Goal: Task Accomplishment & Management: Manage account settings

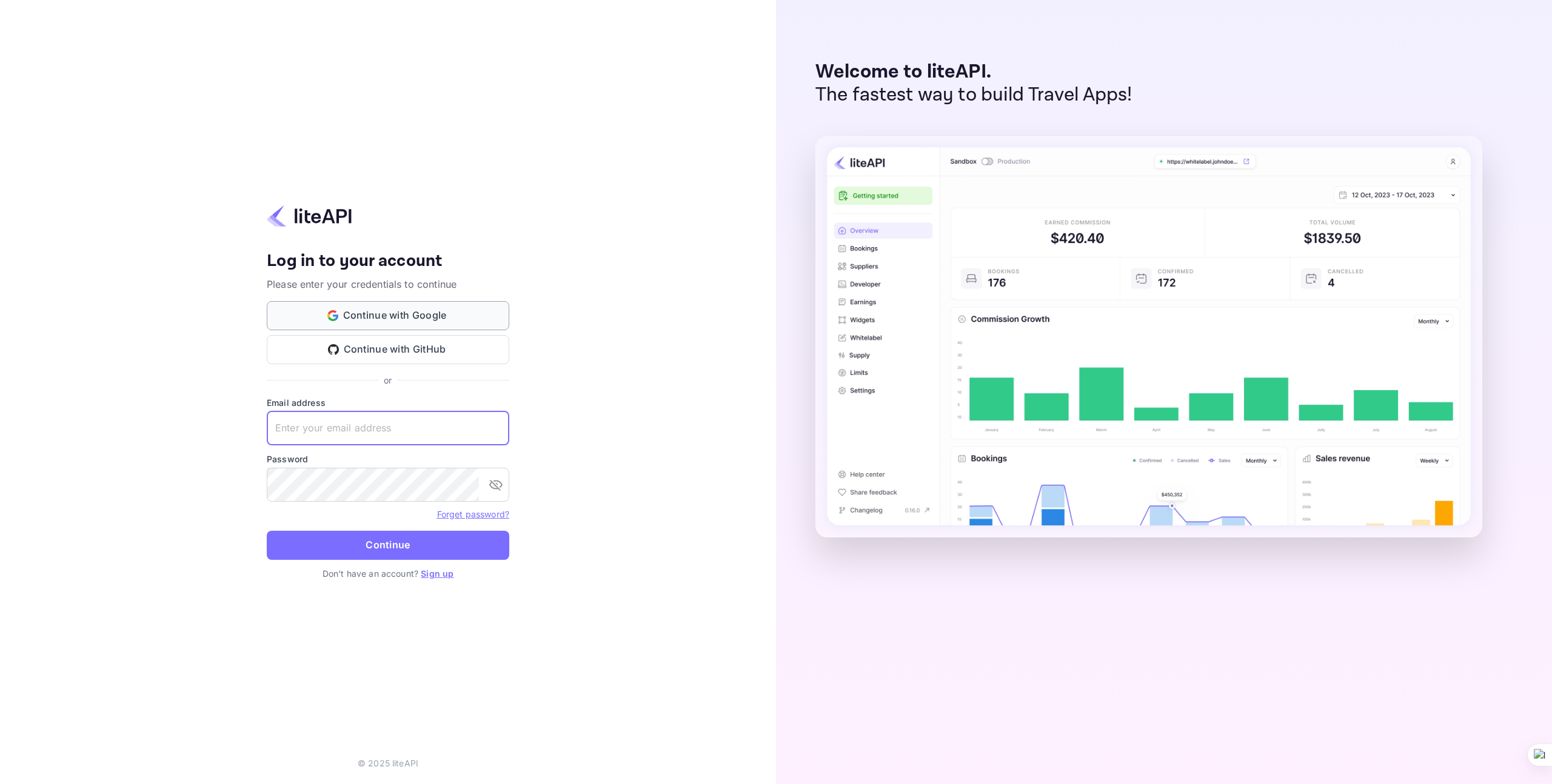
click at [474, 317] on button "Continue with Google" at bounding box center [388, 316] width 242 height 29
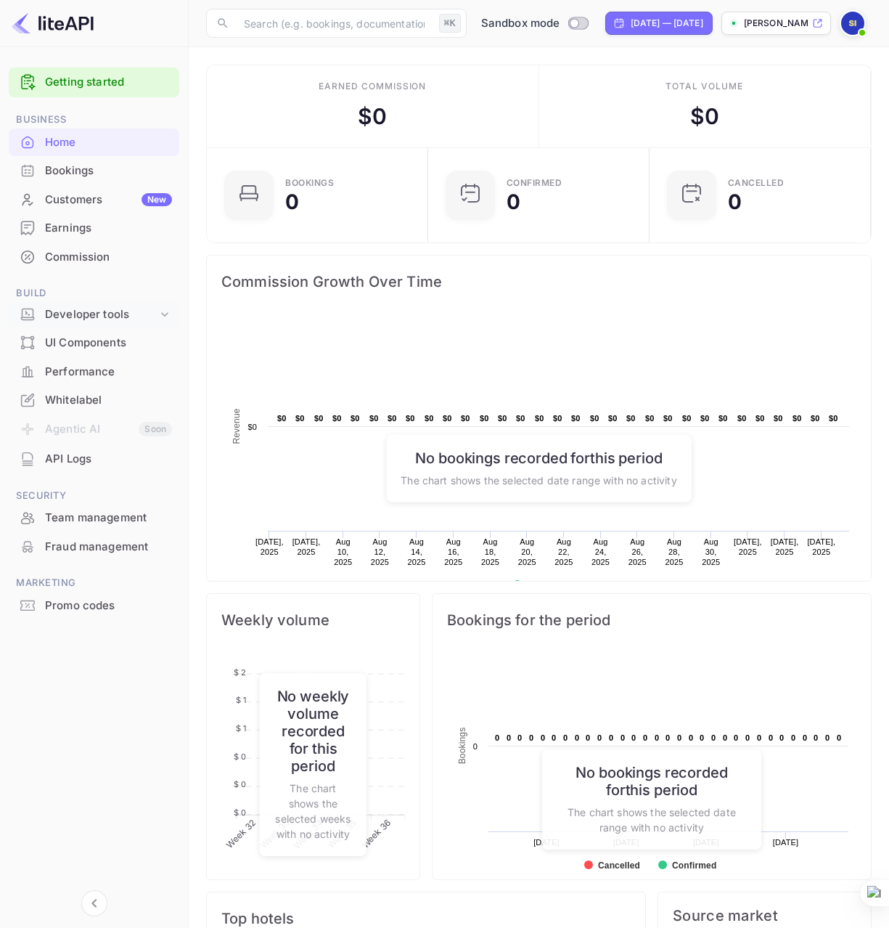
click at [153, 314] on div "Developer tools" at bounding box center [101, 314] width 113 height 17
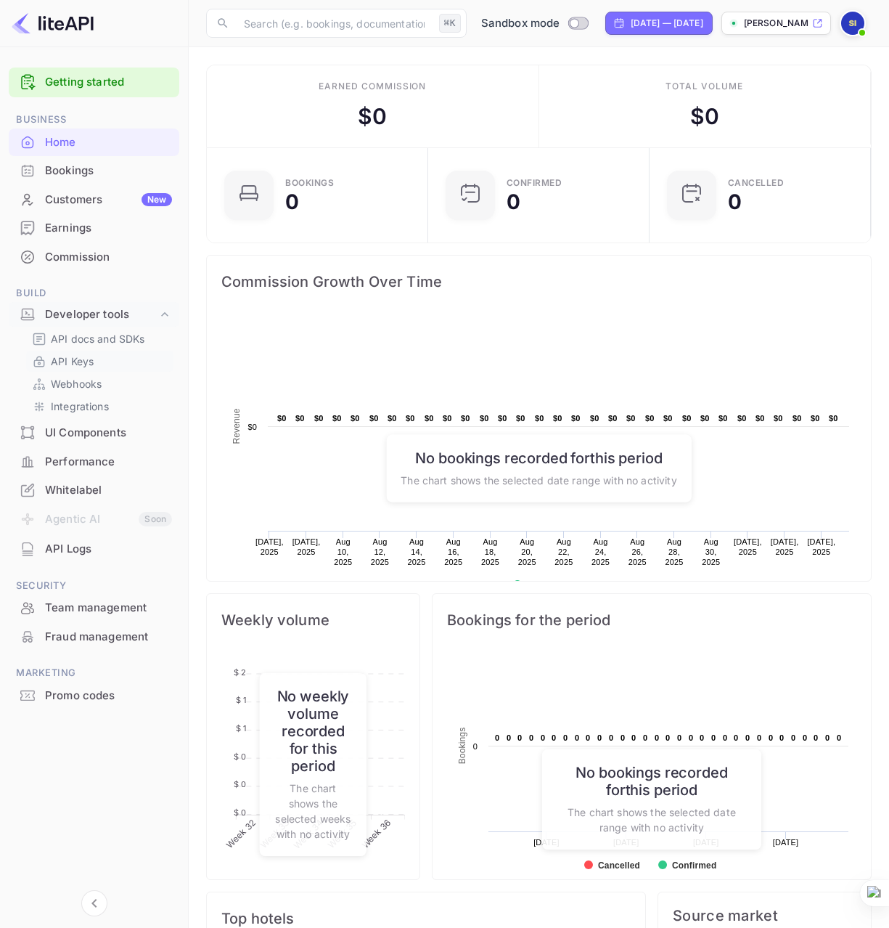
click at [92, 357] on p "API Keys" at bounding box center [72, 360] width 43 height 15
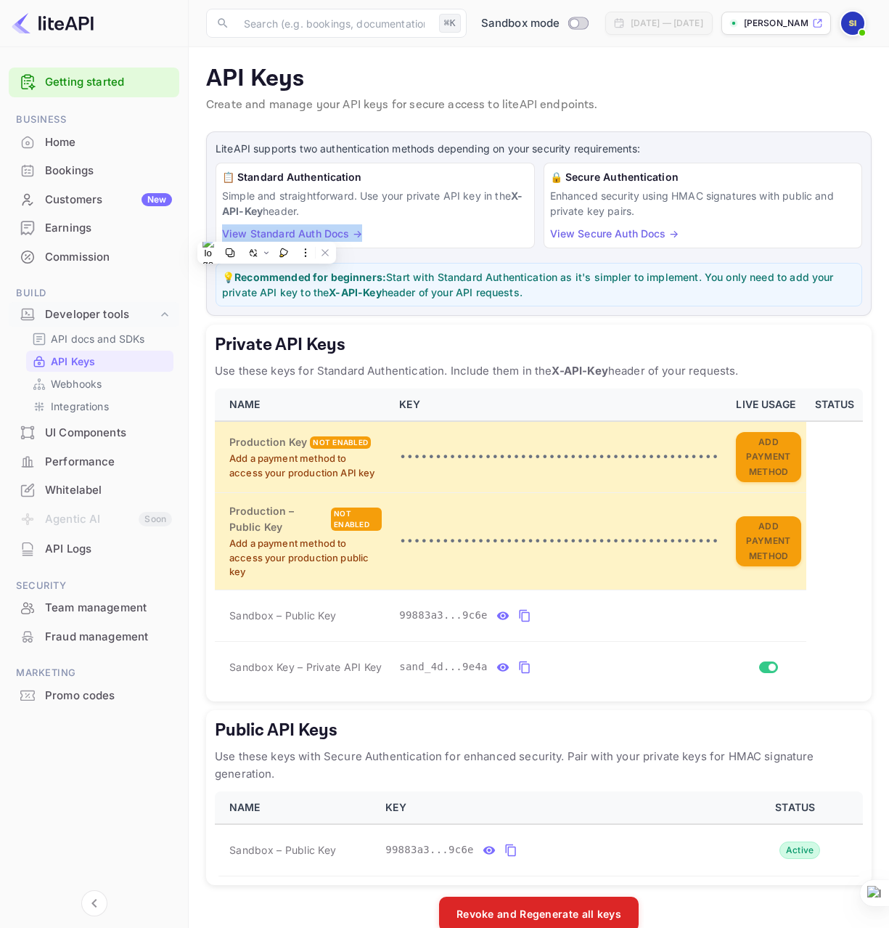
scroll to position [27, 0]
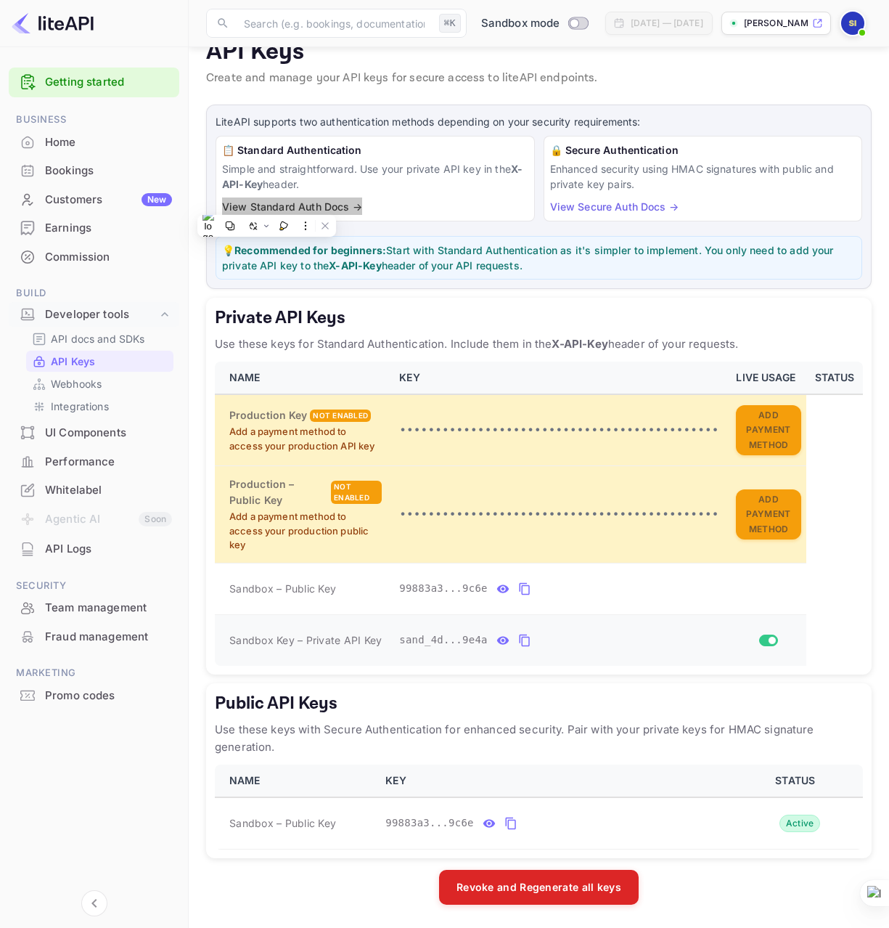
click at [524, 649] on button "private api keys table" at bounding box center [524, 640] width 19 height 23
